Goal: Information Seeking & Learning: Check status

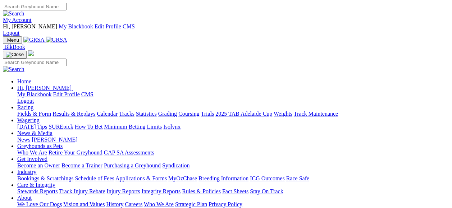
click at [33, 104] on link "Racing" at bounding box center [25, 107] width 16 height 6
click at [27, 111] on link "Fields & Form" at bounding box center [34, 114] width 34 height 6
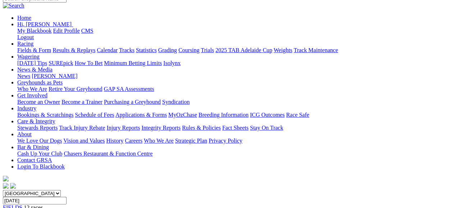
scroll to position [43, 0]
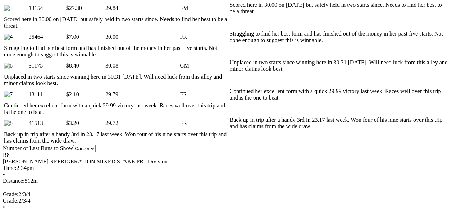
scroll to position [1, 0]
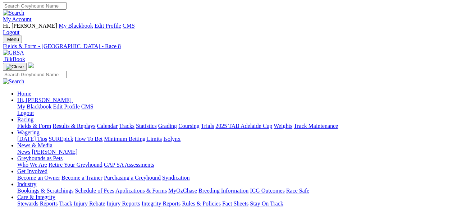
click at [95, 123] on link "Results & Replays" at bounding box center [73, 126] width 43 height 6
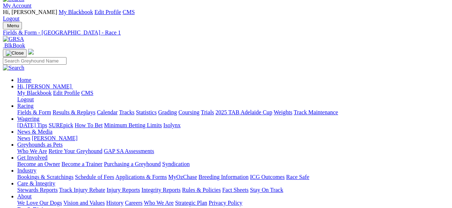
scroll to position [81, 0]
